Goal: Task Accomplishment & Management: Use online tool/utility

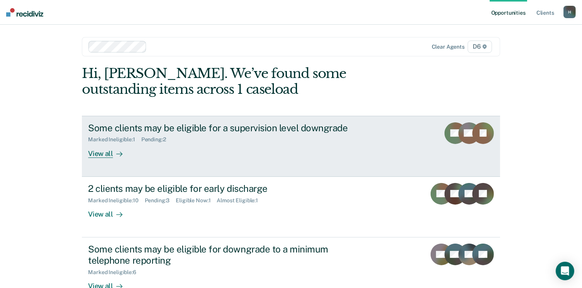
click at [96, 154] on div "View all" at bounding box center [109, 150] width 43 height 15
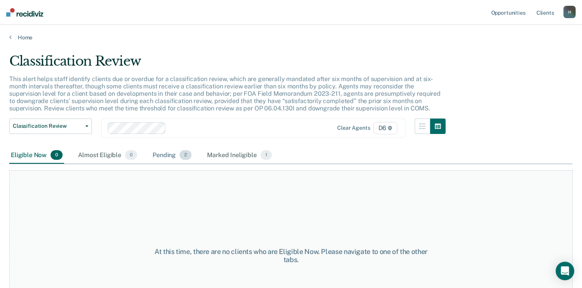
click at [172, 153] on div "Pending 2" at bounding box center [172, 155] width 42 height 17
